Goal: Task Accomplishment & Management: Manage account settings

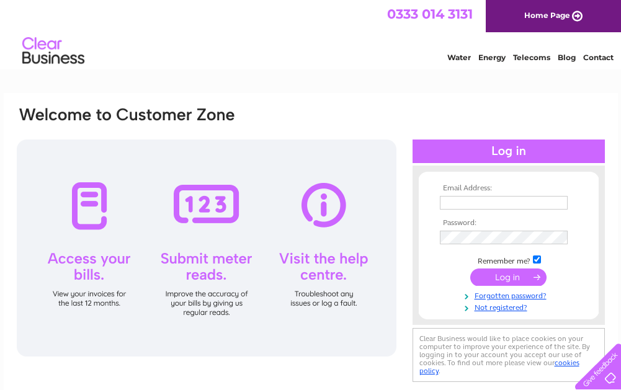
type input "[EMAIL_ADDRESS][DOMAIN_NAME]"
click at [514, 279] on input "submit" at bounding box center [508, 277] width 76 height 17
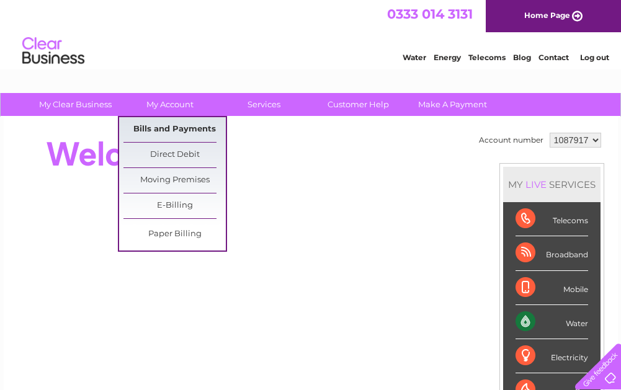
click at [166, 130] on link "Bills and Payments" at bounding box center [174, 129] width 102 height 25
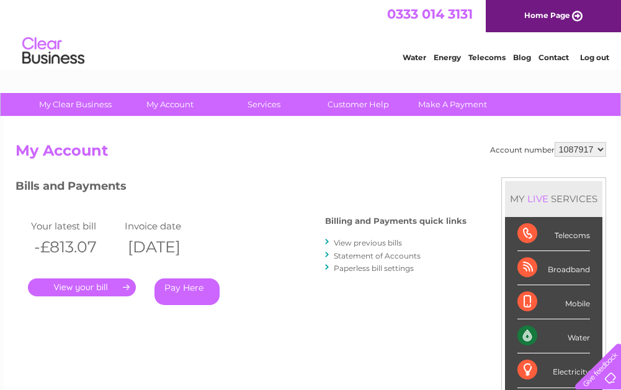
click at [79, 289] on link "." at bounding box center [82, 288] width 108 height 18
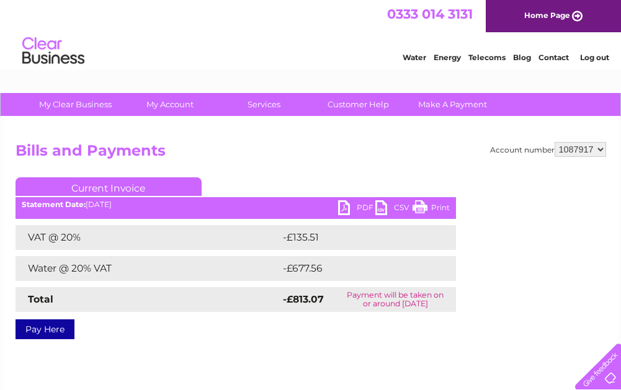
click at [357, 208] on link "PDF" at bounding box center [356, 209] width 37 height 18
